Goal: Obtain resource: Download file/media

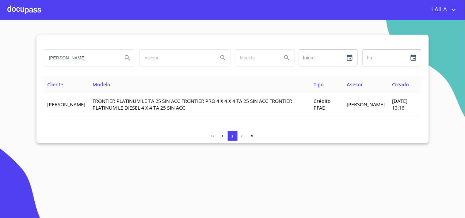
click at [89, 58] on input "[PERSON_NAME]" at bounding box center [81, 58] width 74 height 17
click at [82, 56] on input "[PERSON_NAME]" at bounding box center [81, 58] width 74 height 17
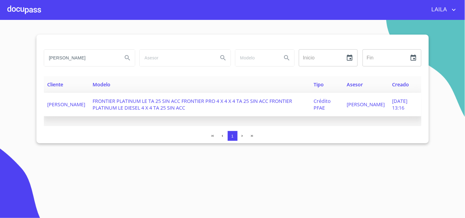
type input "[PERSON_NAME]"
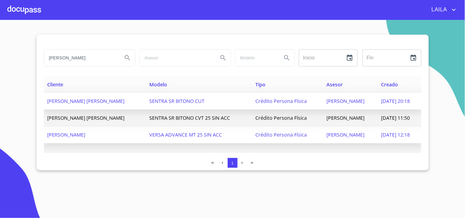
click at [86, 134] on span "[PERSON_NAME]" at bounding box center [67, 135] width 38 height 7
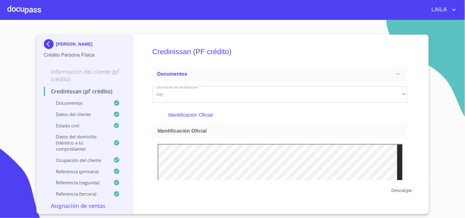
click at [407, 193] on span "Descargar" at bounding box center [402, 191] width 21 height 8
